Goal: Find specific page/section: Find specific page/section

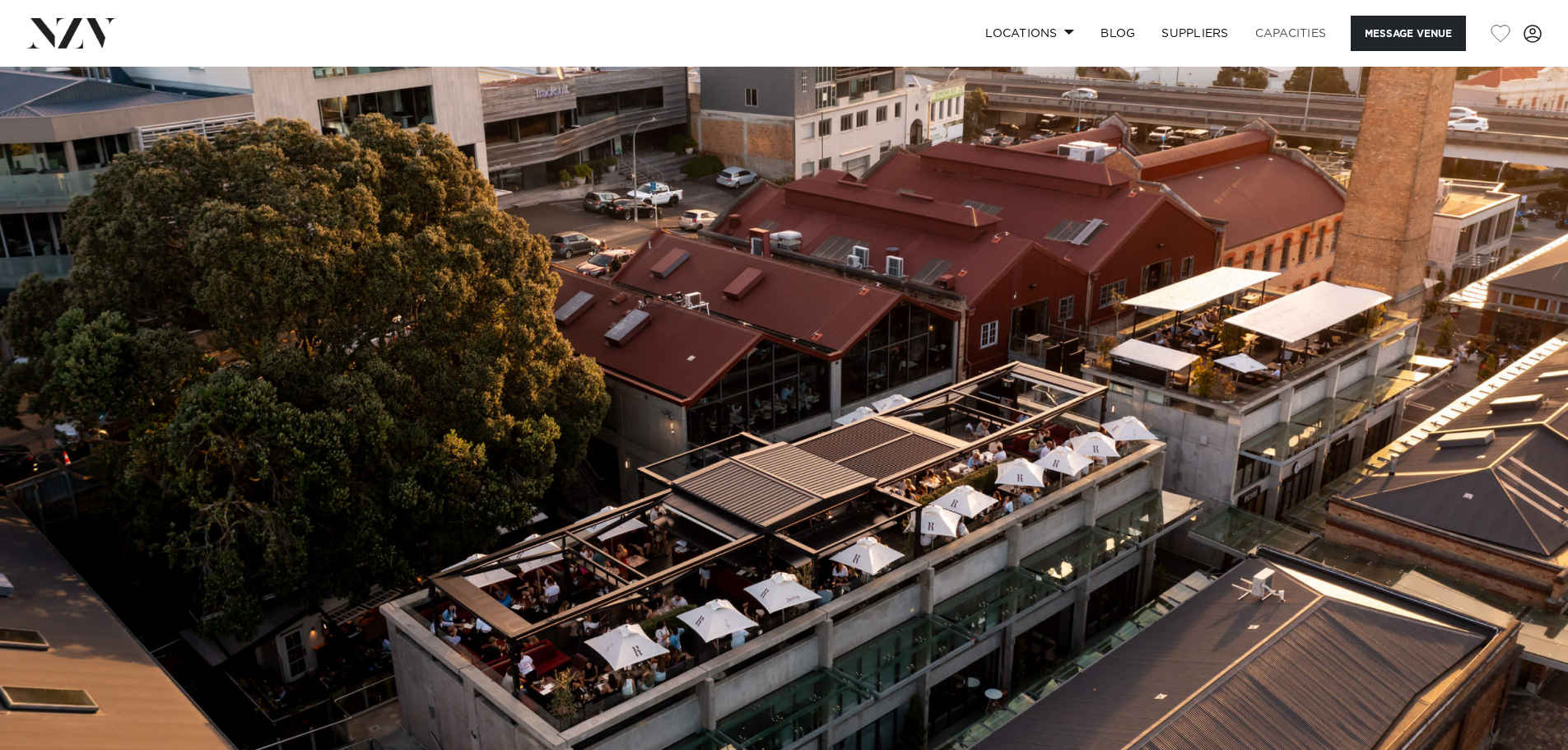
click at [1041, 37] on link "Capacities" at bounding box center [1291, 33] width 98 height 35
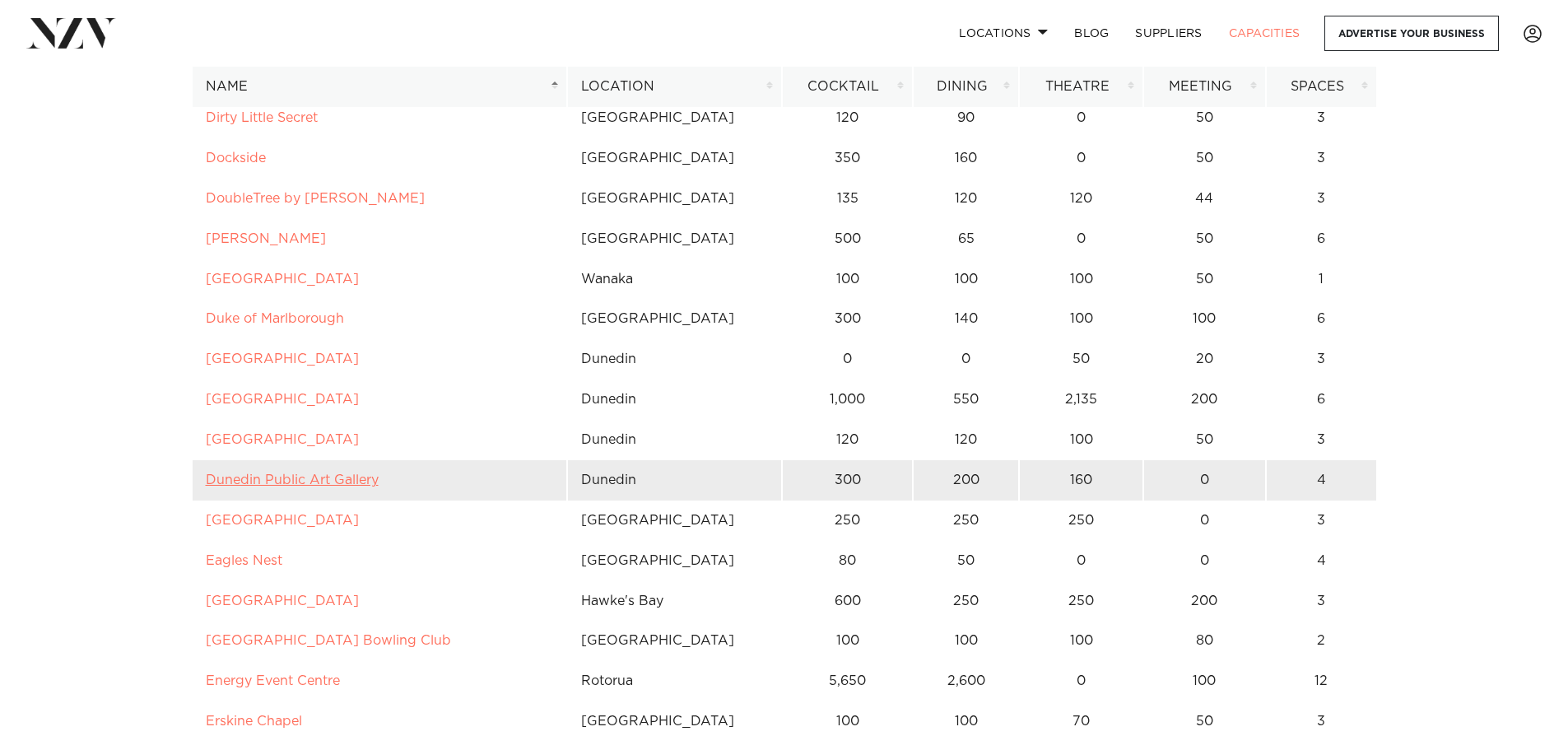
scroll to position [2634, 0]
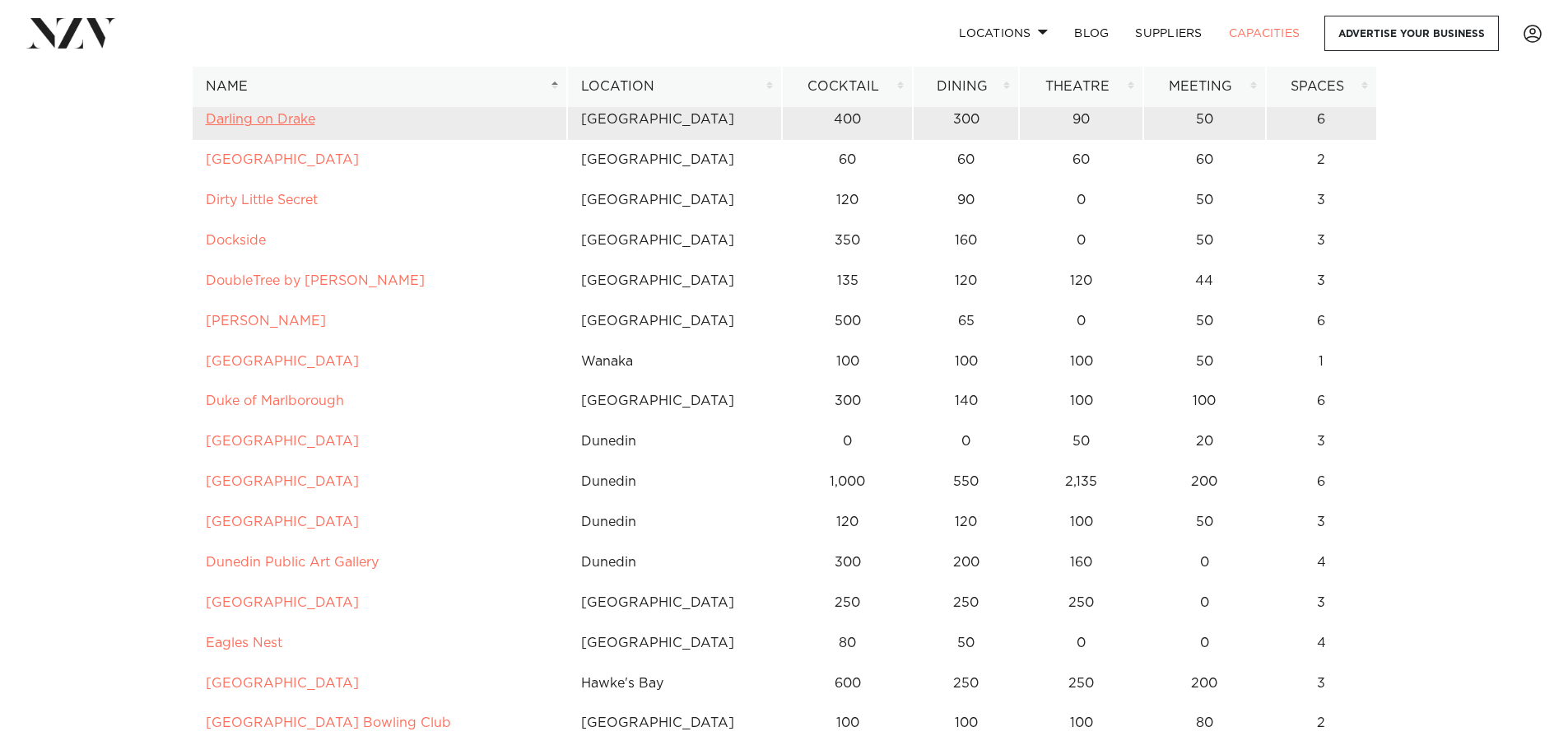
click at [305, 119] on link "Darling on Drake" at bounding box center [260, 120] width 110 height 13
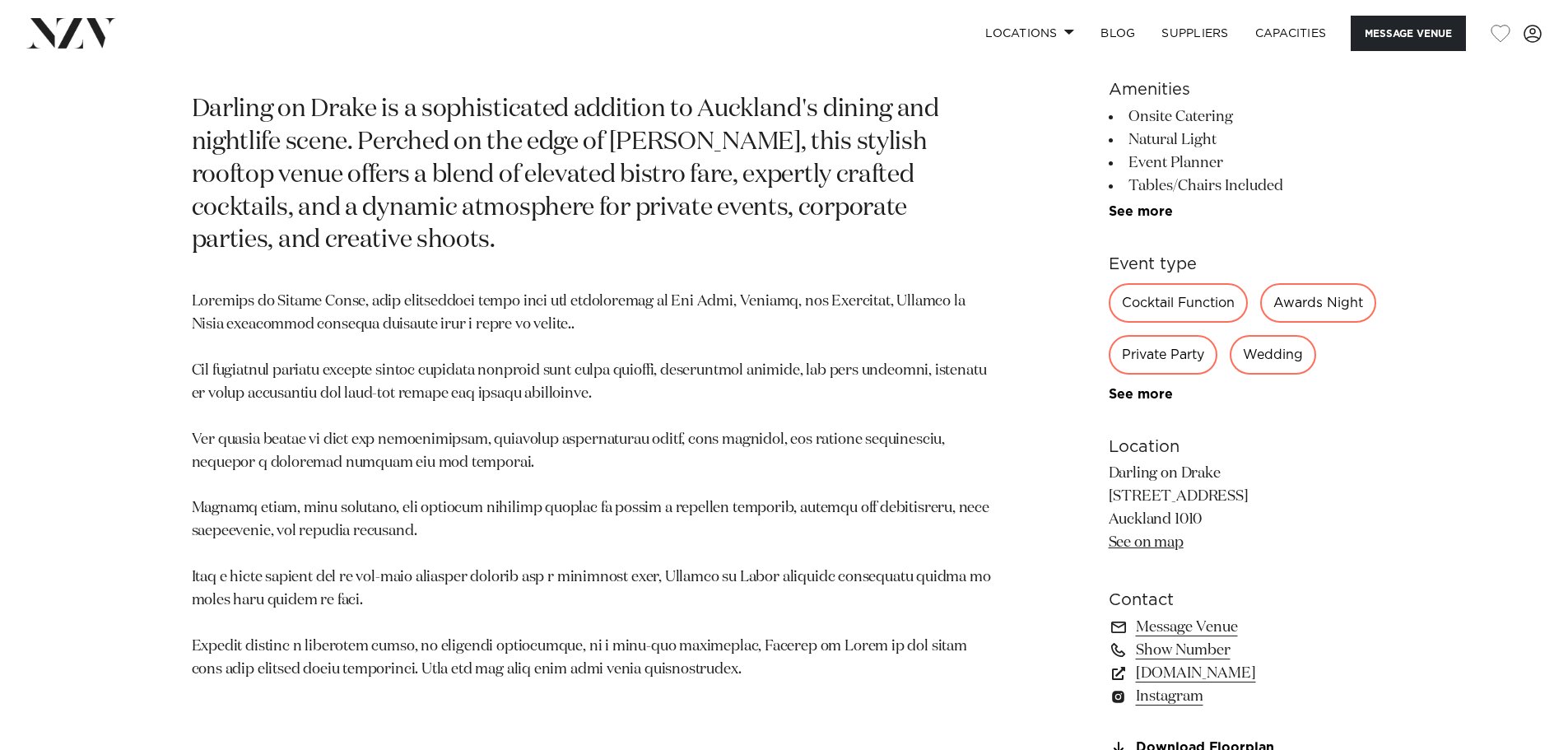
scroll to position [988, 0]
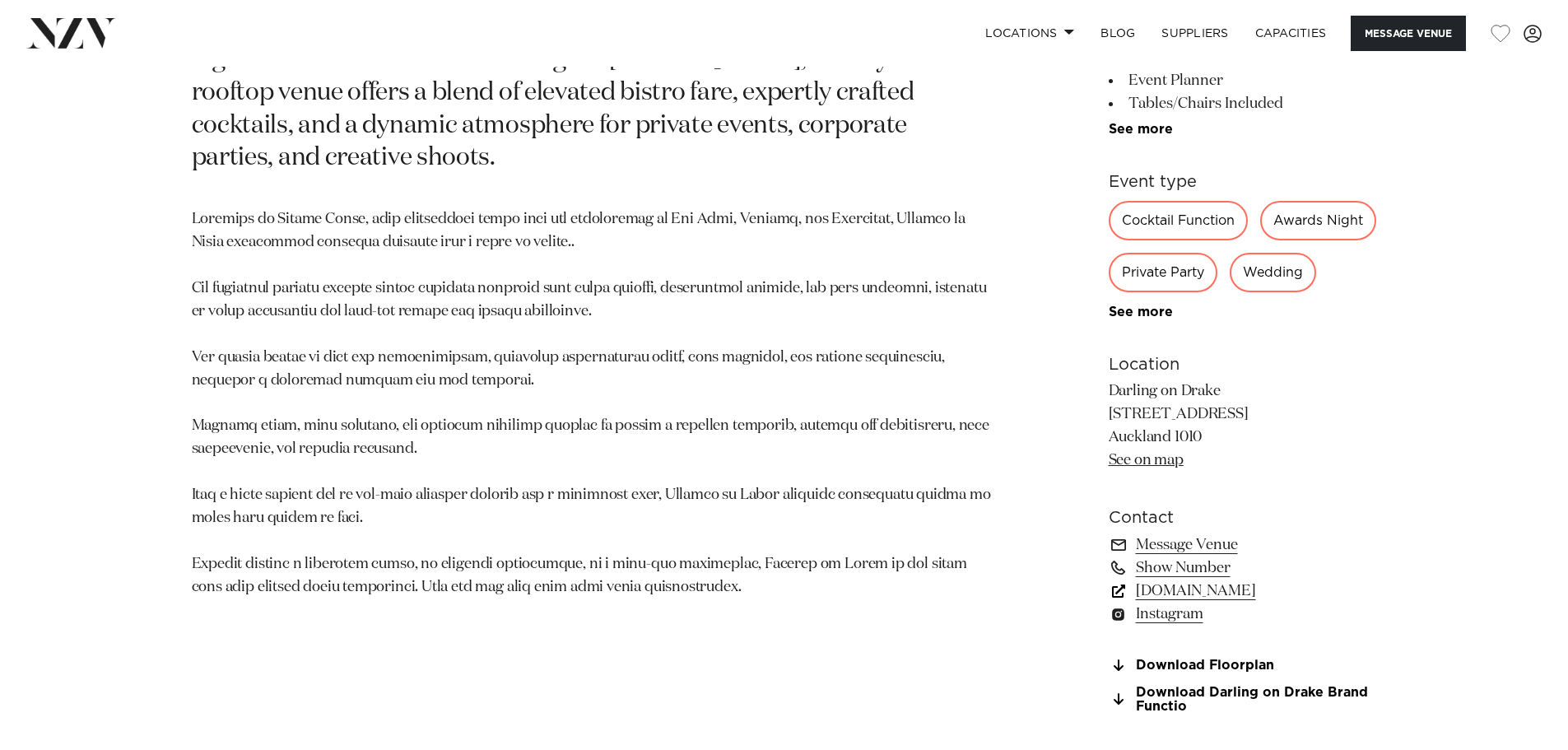
click at [1264, 602] on link "www.darlingondrake.com" at bounding box center [1243, 591] width 268 height 23
